Goal: Use online tool/utility

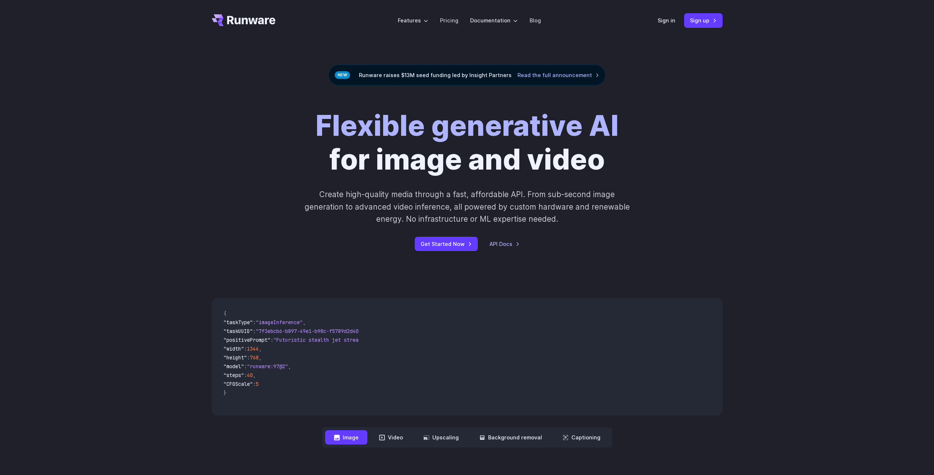
click at [656, 26] on header "Features Tasks Image generation Video generation Sonic Inference Engine™ Models…" at bounding box center [467, 20] width 529 height 41
click at [664, 22] on link "Sign in" at bounding box center [667, 20] width 18 height 8
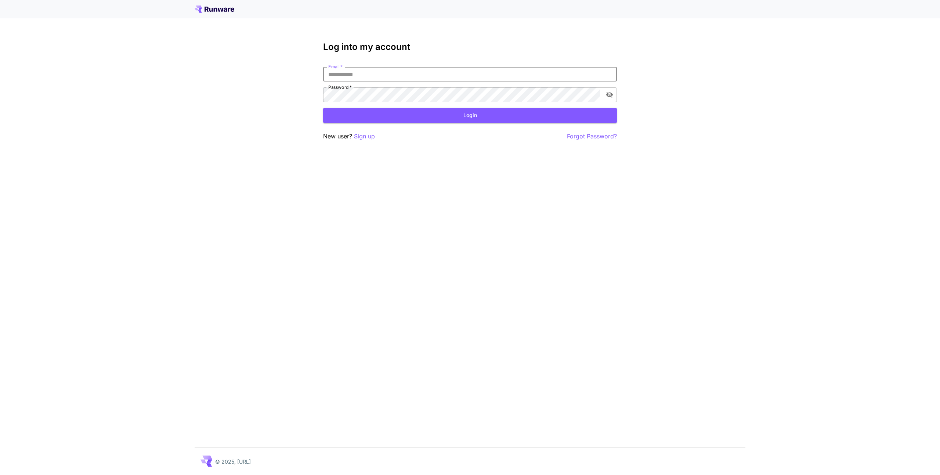
type input "**********"
click at [414, 117] on button "Login" at bounding box center [470, 115] width 294 height 15
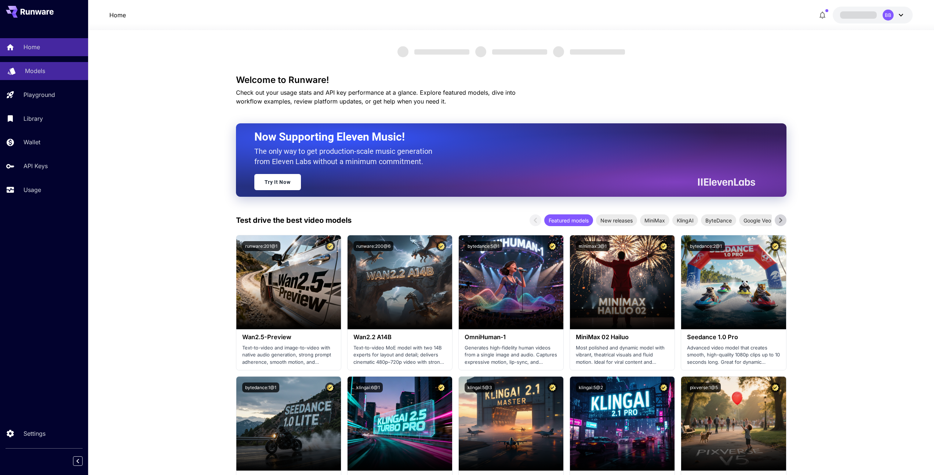
click at [39, 70] on p "Models" at bounding box center [35, 70] width 20 height 9
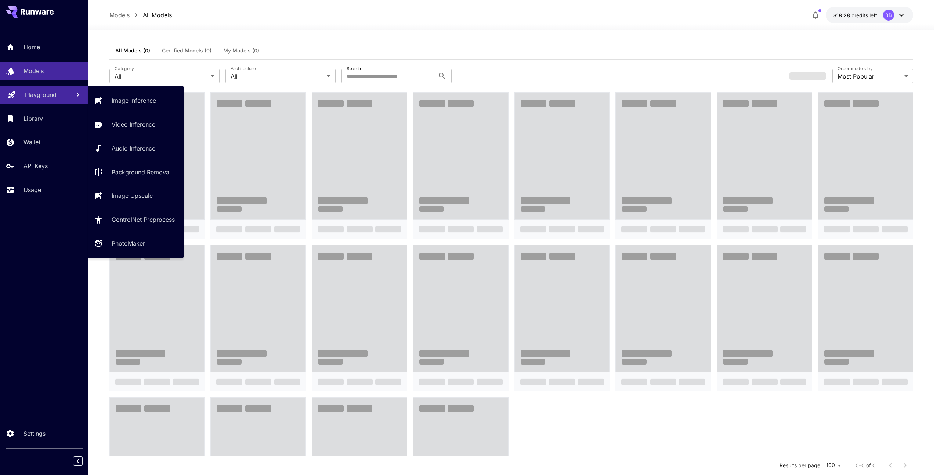
click at [34, 96] on p "Playground" at bounding box center [41, 94] width 32 height 9
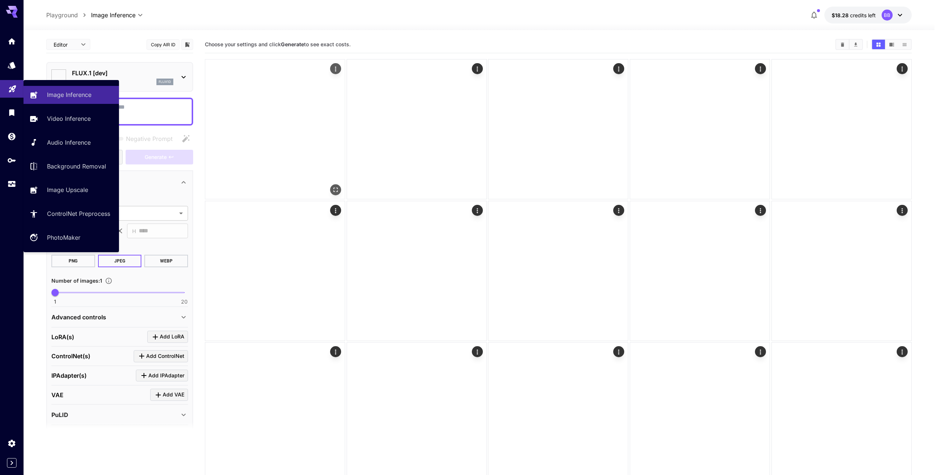
type input "**********"
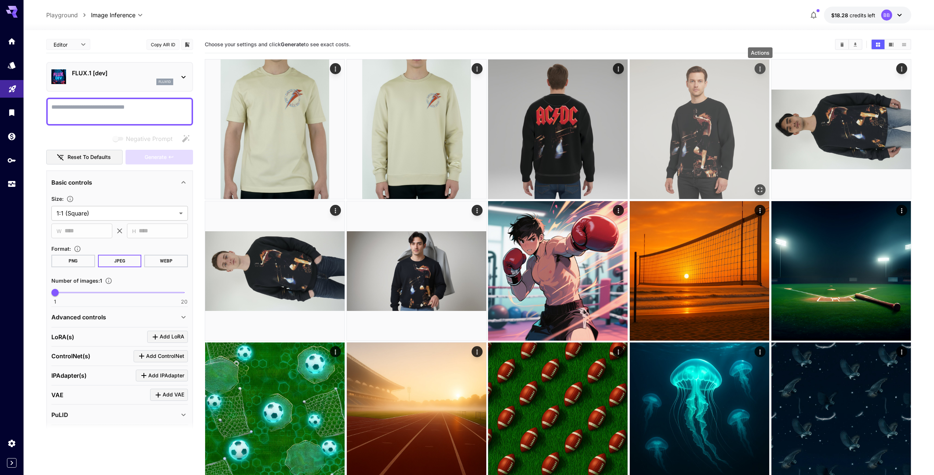
click at [759, 67] on icon "Actions" at bounding box center [760, 68] width 7 height 7
click at [700, 139] on img at bounding box center [699, 129] width 137 height 137
click at [760, 65] on div "Actions" at bounding box center [758, 69] width 7 height 9
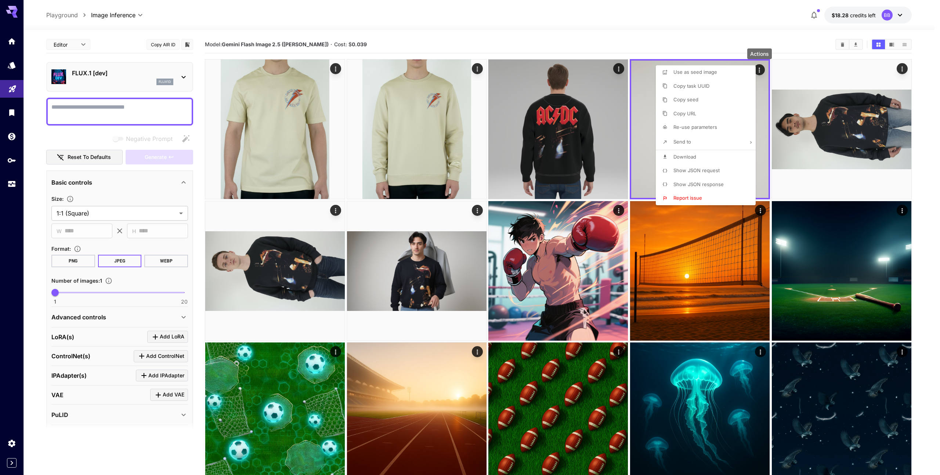
click at [692, 159] on span "Download" at bounding box center [684, 157] width 23 height 6
click at [337, 211] on div at bounding box center [470, 237] width 940 height 475
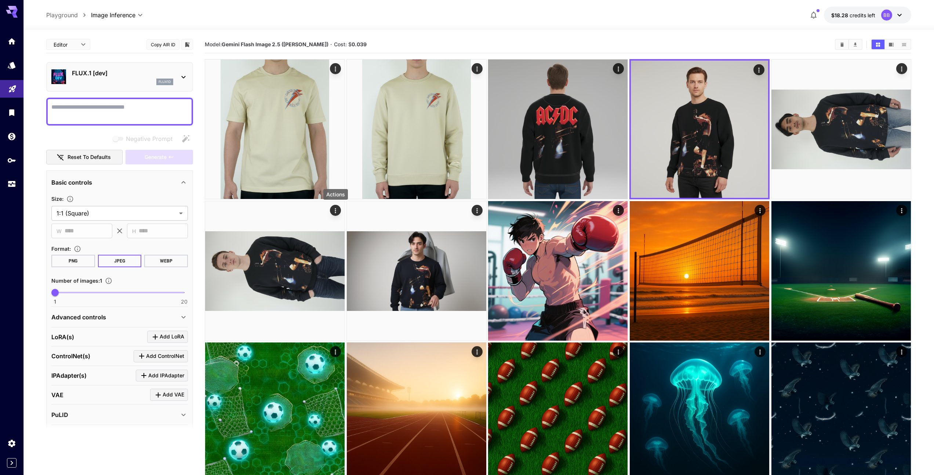
click at [336, 208] on icon "Actions" at bounding box center [335, 210] width 1 height 5
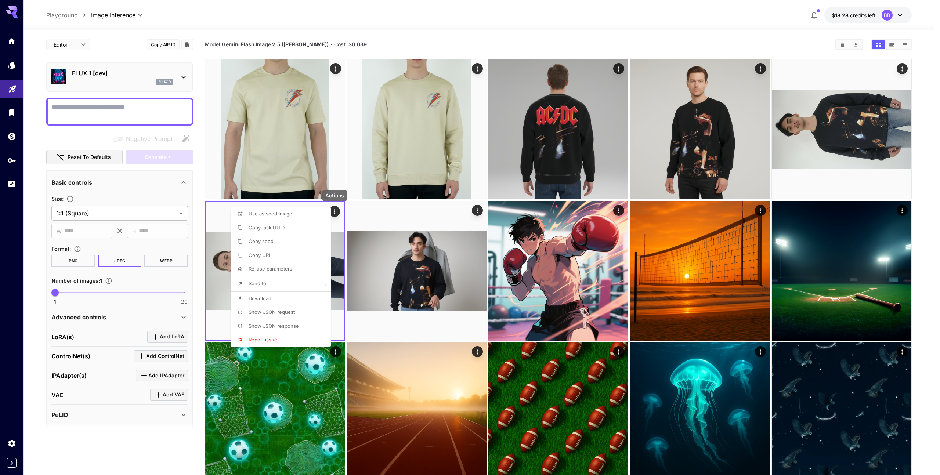
click at [277, 297] on li "Download" at bounding box center [283, 299] width 104 height 14
